Goal: Transaction & Acquisition: Purchase product/service

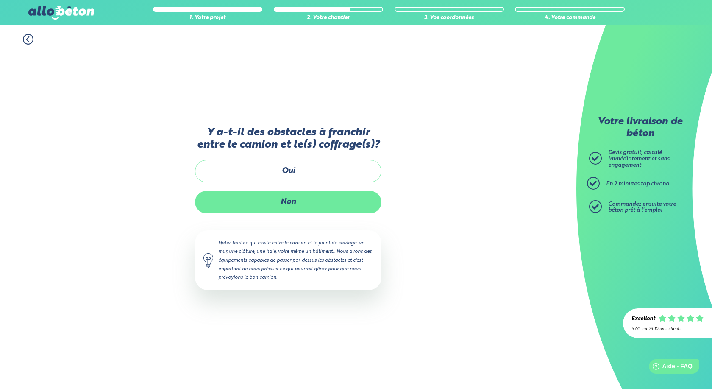
click at [298, 203] on label "Non" at bounding box center [288, 202] width 187 height 22
click at [0, 0] on input "Non" at bounding box center [0, 0] width 0 height 0
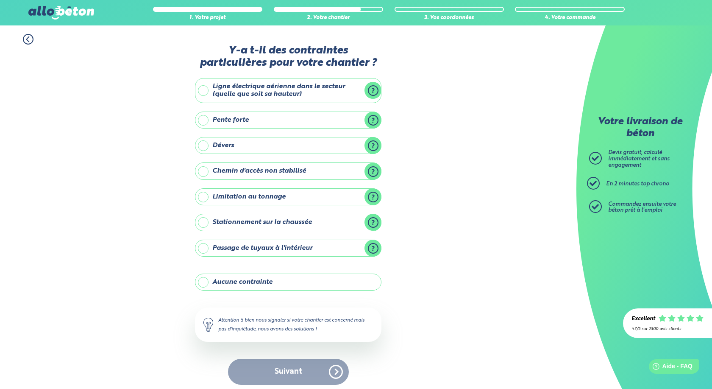
click at [280, 285] on label "Aucune contrainte" at bounding box center [288, 281] width 187 height 17
click at [0, 0] on input "Aucune contrainte" at bounding box center [0, 0] width 0 height 0
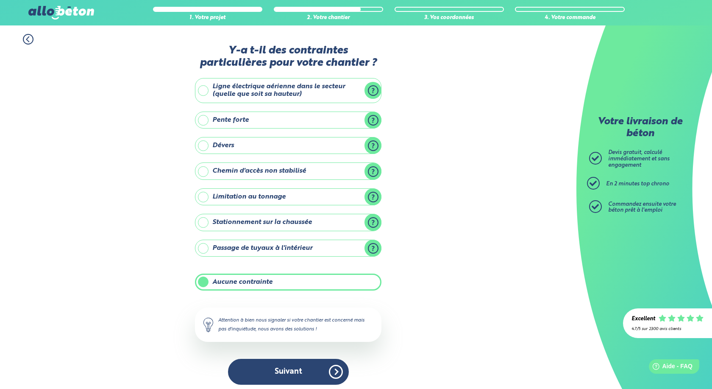
click at [204, 222] on label "Stationnement sur la chaussée" at bounding box center [288, 222] width 187 height 17
click at [0, 0] on input "Stationnement sur la chaussée" at bounding box center [0, 0] width 0 height 0
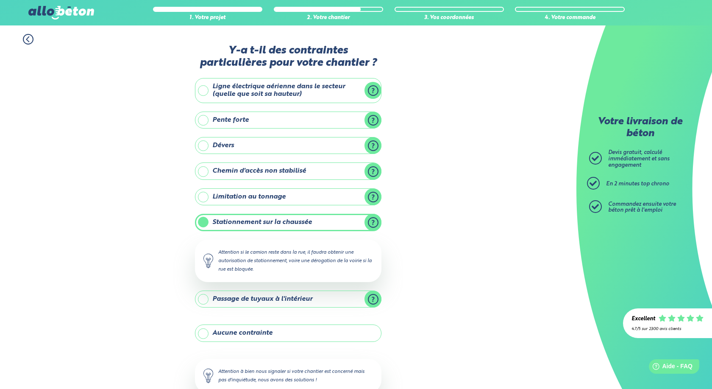
click at [201, 223] on label "Stationnement sur la chaussée" at bounding box center [288, 222] width 187 height 17
click at [0, 0] on input "Stationnement sur la chaussée" at bounding box center [0, 0] width 0 height 0
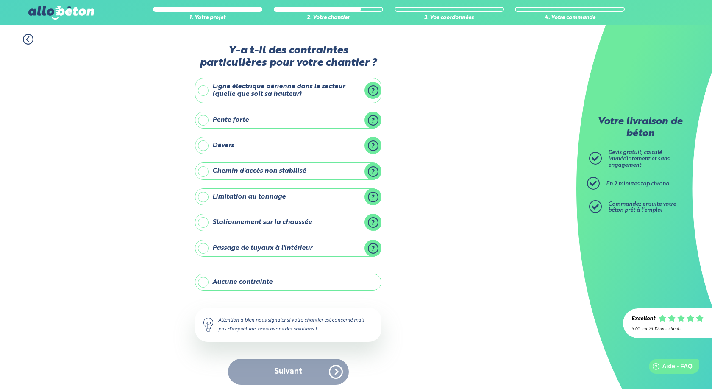
click at [204, 284] on label "Aucune contrainte" at bounding box center [288, 281] width 187 height 17
click at [0, 0] on input "Aucune contrainte" at bounding box center [0, 0] width 0 height 0
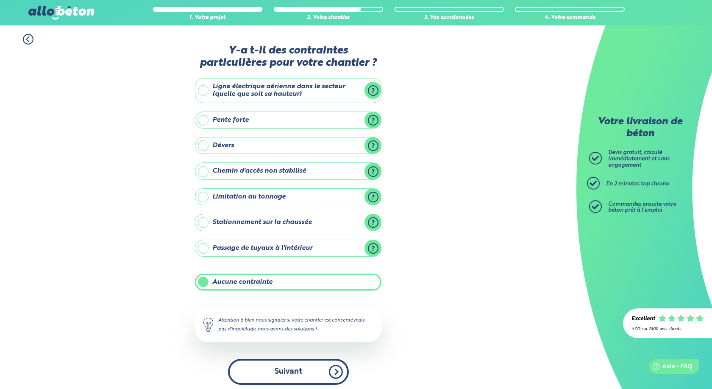
click at [287, 375] on button "Suivant" at bounding box center [288, 372] width 121 height 26
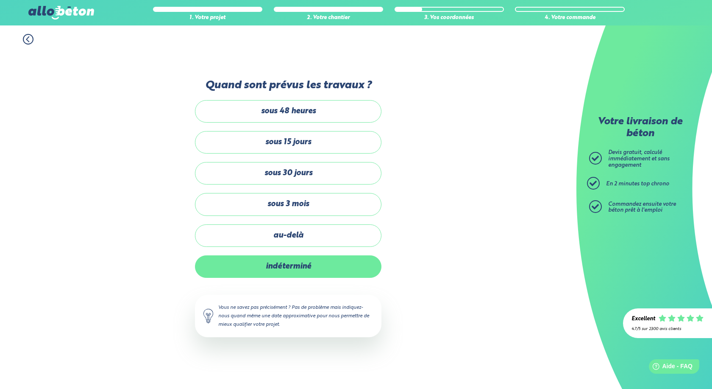
click at [324, 268] on label "indéterminé" at bounding box center [288, 266] width 187 height 22
click at [0, 0] on input "indéterminé" at bounding box center [0, 0] width 0 height 0
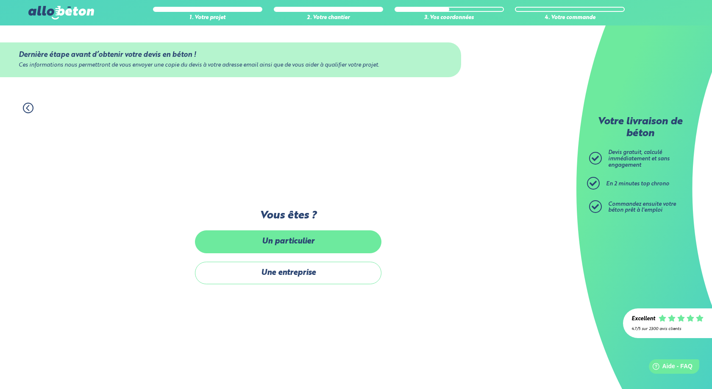
click at [301, 245] on label "Un particulier" at bounding box center [288, 241] width 187 height 22
click at [0, 0] on input "Un particulier" at bounding box center [0, 0] width 0 height 0
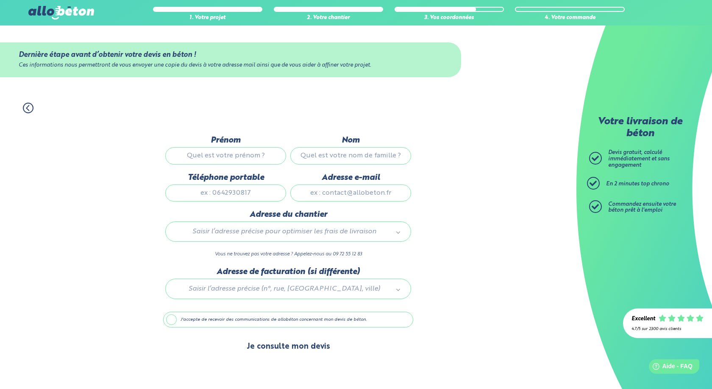
click at [305, 346] on button "Je consulte mon devis" at bounding box center [288, 347] width 100 height 22
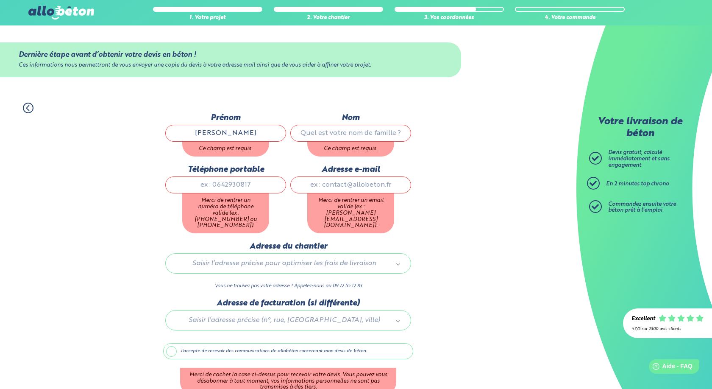
type input "[PERSON_NAME]"
click at [336, 138] on input "Nom" at bounding box center [350, 133] width 121 height 17
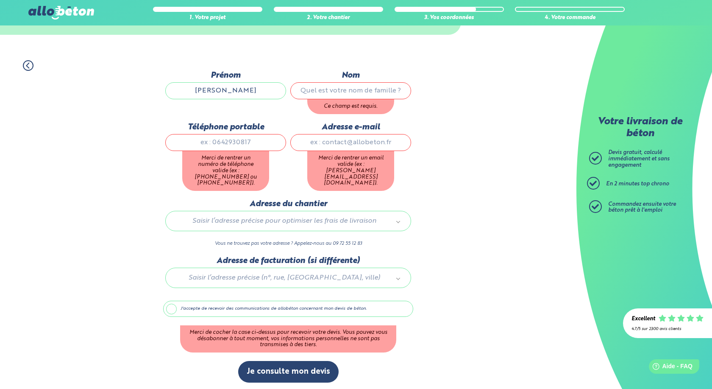
click at [506, 318] on div "1. Votre projet 2. Votre chantier 3. Vos coordonnées 4. Votre commande Dernière…" at bounding box center [288, 221] width 577 height 339
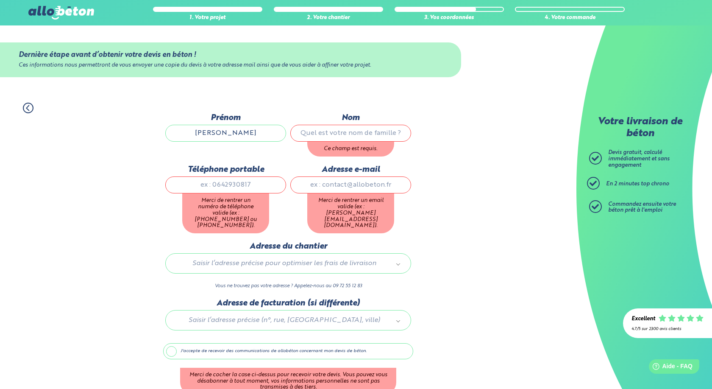
click at [328, 134] on input "Nom" at bounding box center [350, 133] width 121 height 17
type input "badiou"
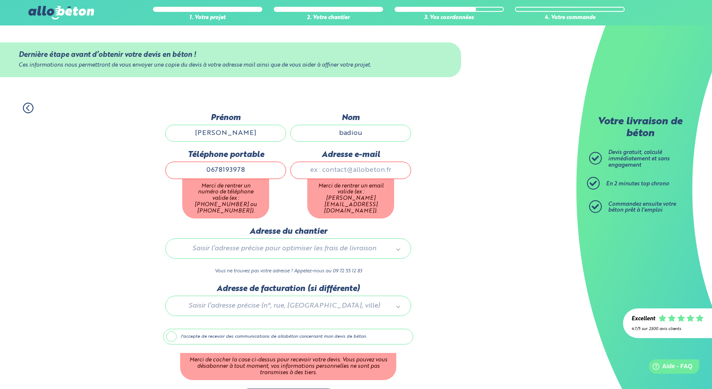
type input "0678193978"
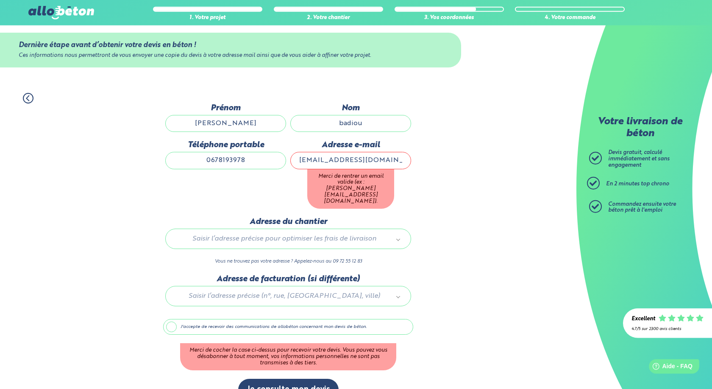
scroll to position [15, 0]
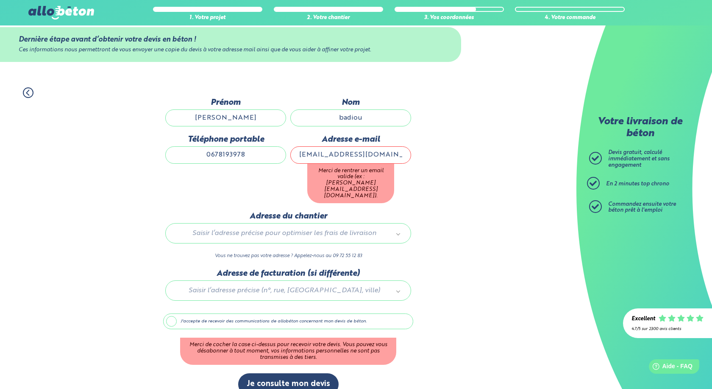
type input "[EMAIL_ADDRESS][DOMAIN_NAME]"
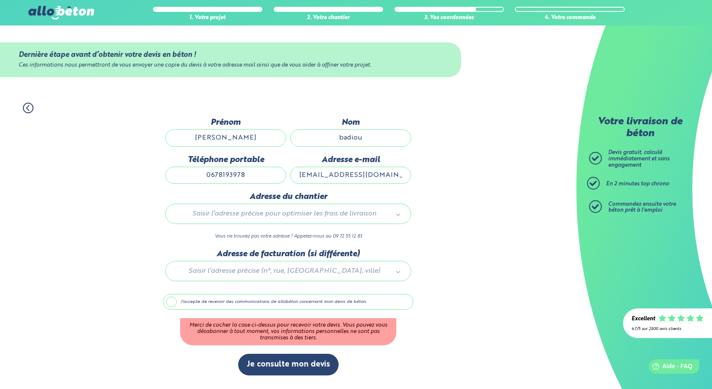
scroll to position [0, 0]
click at [420, 189] on div "1. Votre projet 2. Votre chantier 3. Vos coordonnées 4. Votre commande Dernière…" at bounding box center [288, 241] width 577 height 295
click at [169, 305] on label "J'accepte de recevoir des communications de allobéton concernant mon devis de b…" at bounding box center [288, 302] width 250 height 16
click at [169, 303] on label "J'accepte de recevoir des communications de allobéton concernant mon devis de b…" at bounding box center [288, 302] width 250 height 16
click at [0, 0] on input "J'accepte de recevoir des communications de allobéton concernant mon devis de b…" at bounding box center [0, 0] width 0 height 0
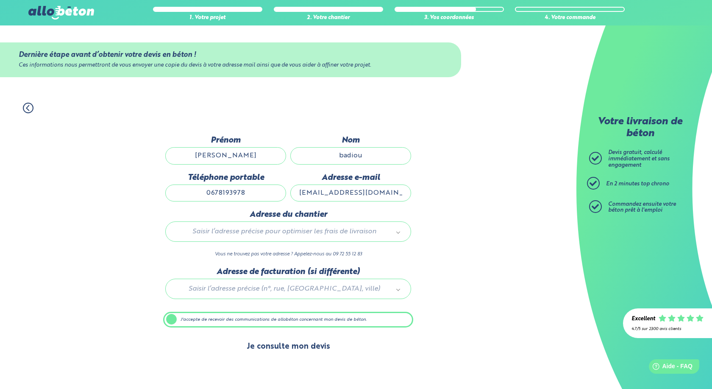
click at [295, 352] on button "Je consulte mon devis" at bounding box center [288, 347] width 100 height 22
click at [339, 286] on div at bounding box center [288, 287] width 250 height 40
click at [470, 298] on body "09 72 55 12 83 Conseils et Appel Gratuits nos produits le béton prêt à l'emploi…" at bounding box center [356, 194] width 712 height 389
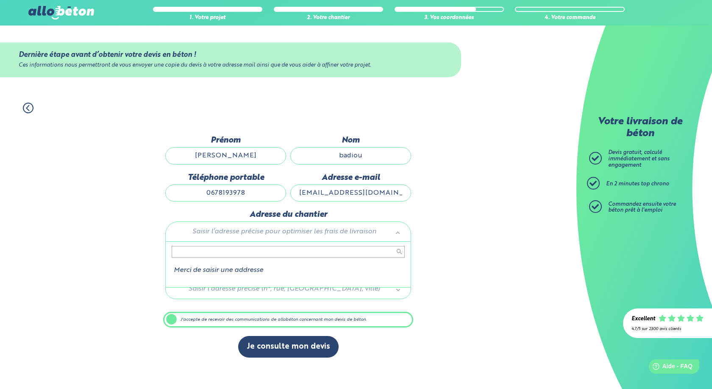
click at [331, 235] on body "09 72 55 12 83 Conseils et Appel Gratuits nos produits le béton prêt à l'emploi…" at bounding box center [356, 194] width 712 height 389
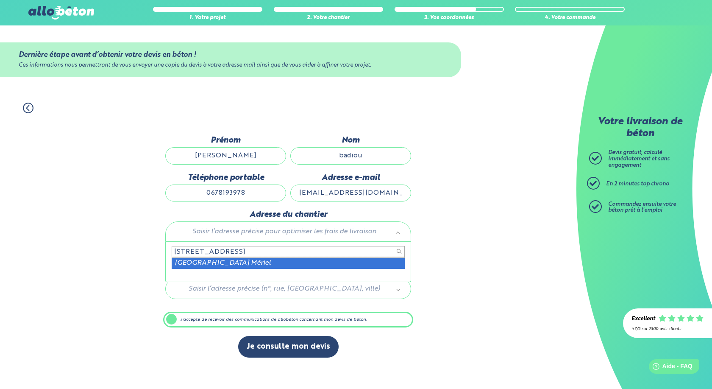
type input "[STREET_ADDRESS]"
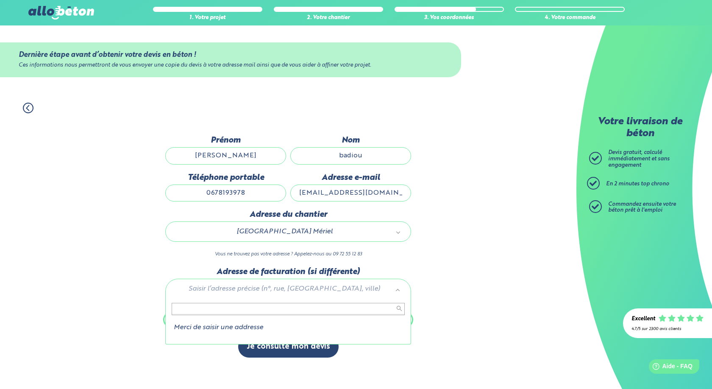
click at [341, 293] on body "09 72 55 12 83 Conseils et Appel Gratuits nos produits le béton prêt à l'emploi…" at bounding box center [356, 194] width 712 height 389
click at [320, 305] on input "text" at bounding box center [288, 309] width 233 height 12
click at [252, 324] on li "Merci de saisir une addresse" at bounding box center [288, 328] width 233 height 8
click at [347, 234] on body "09 72 55 12 83 Conseils et Appel Gratuits nos produits le béton prêt à l'emploi…" at bounding box center [356, 194] width 712 height 389
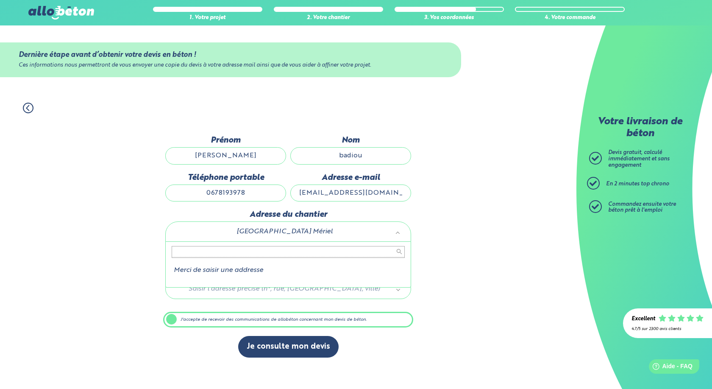
click at [347, 234] on body "09 72 55 12 83 Conseils et Appel Gratuits nos produits le béton prêt à l'emploi…" at bounding box center [356, 194] width 712 height 389
click at [341, 236] on body "09 72 55 12 83 Conseils et Appel Gratuits nos produits le béton prêt à l'emploi…" at bounding box center [356, 194] width 712 height 389
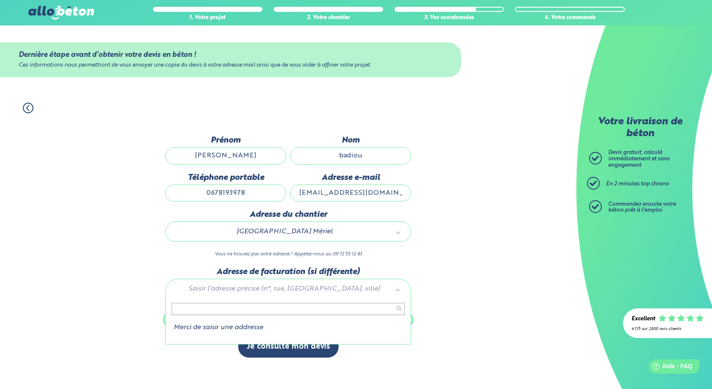
click at [281, 293] on body "09 72 55 12 83 Conseils et Appel Gratuits nos produits le béton prêt à l'emploi…" at bounding box center [356, 194] width 712 height 389
click at [548, 309] on body "09 72 55 12 83 Conseils et Appel Gratuits nos produits le béton prêt à l'emploi…" at bounding box center [356, 194] width 712 height 389
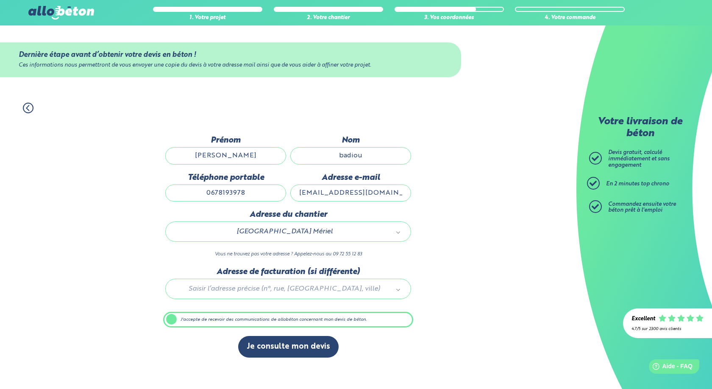
click at [195, 323] on label "J'accepte de recevoir des communications de allobéton concernant mon devis de b…" at bounding box center [288, 320] width 250 height 16
click at [0, 0] on input "J'accepte de recevoir des communications de allobéton concernant mon devis de b…" at bounding box center [0, 0] width 0 height 0
click at [171, 320] on label "J'accepte de recevoir des communications de allobéton concernant mon devis de b…" at bounding box center [288, 320] width 250 height 16
click at [0, 0] on input "J'accepte de recevoir des communications de allobéton concernant mon devis de b…" at bounding box center [0, 0] width 0 height 0
click at [240, 290] on body "09 72 55 12 83 Conseils et Appel Gratuits nos produits le béton prêt à l'emploi…" at bounding box center [356, 194] width 712 height 389
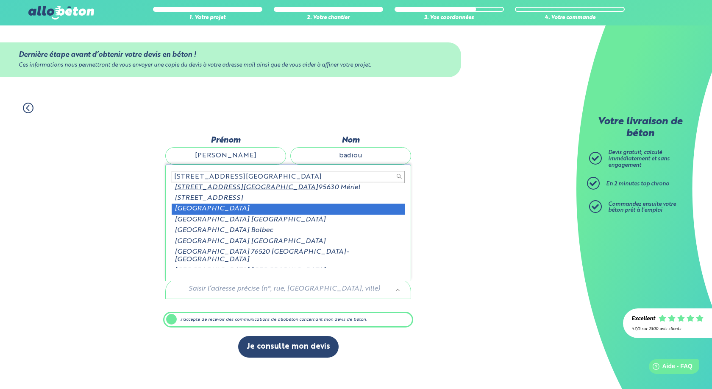
scroll to position [0, 0]
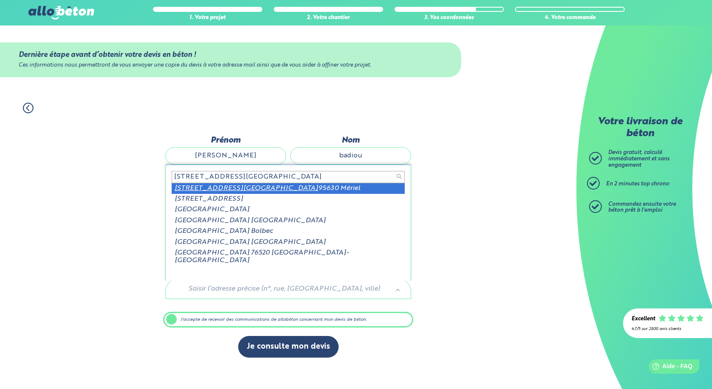
type input "[STREET_ADDRESS][GEOGRAPHIC_DATA]"
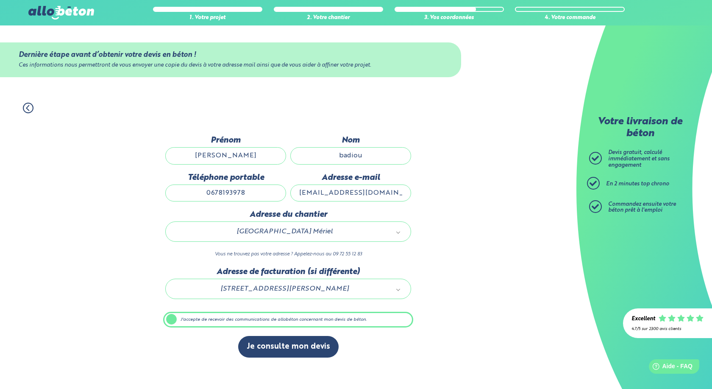
drag, startPoint x: 233, startPoint y: 349, endPoint x: 195, endPoint y: 351, distance: 38.2
click at [233, 351] on div "Je consulte mon devis" at bounding box center [288, 351] width 250 height 30
drag, startPoint x: 195, startPoint y: 351, endPoint x: 228, endPoint y: 359, distance: 34.3
click at [213, 357] on div "Je consulte mon devis" at bounding box center [288, 351] width 250 height 30
click at [270, 360] on div "Je consulte mon devis" at bounding box center [288, 351] width 250 height 30
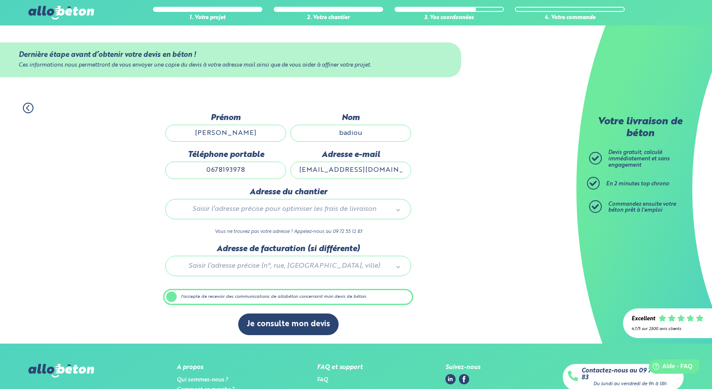
scroll to position [3, 0]
click at [292, 326] on button "Je consulte mon devis" at bounding box center [288, 324] width 100 height 22
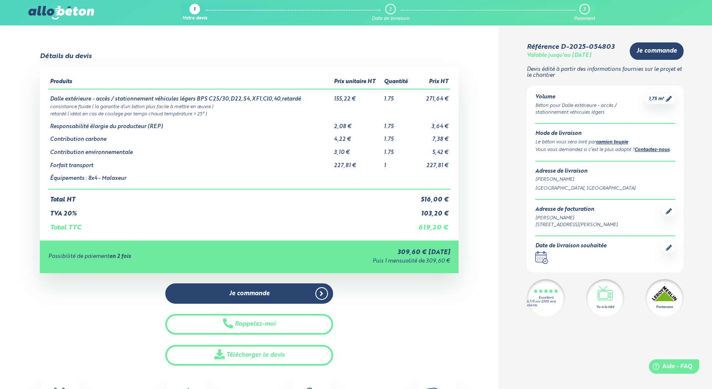
click at [452, 235] on div "Produits Prix unitaire HT Quantité Prix HT Dalle extérieure - accès / stationne…" at bounding box center [249, 153] width 419 height 173
drag, startPoint x: 459, startPoint y: 165, endPoint x: 422, endPoint y: 167, distance: 36.9
click at [422, 167] on div "Détails du devis Produits Prix unitaire HT Quantité Prix HT Dalle extérieure - …" at bounding box center [249, 209] width 499 height 313
click at [669, 95] on div "1,75 m³" at bounding box center [661, 99] width 30 height 10
click at [663, 101] on span "1,75 m³" at bounding box center [656, 99] width 15 height 6
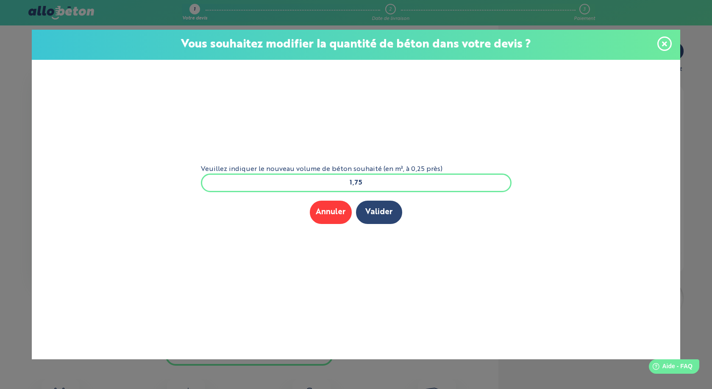
drag, startPoint x: 365, startPoint y: 183, endPoint x: 354, endPoint y: 183, distance: 11.0
click at [354, 183] on input "1,75" at bounding box center [356, 182] width 311 height 19
type input "1,5"
click at [382, 212] on button "Valider" at bounding box center [379, 212] width 46 height 23
